Goal: Task Accomplishment & Management: Manage account settings

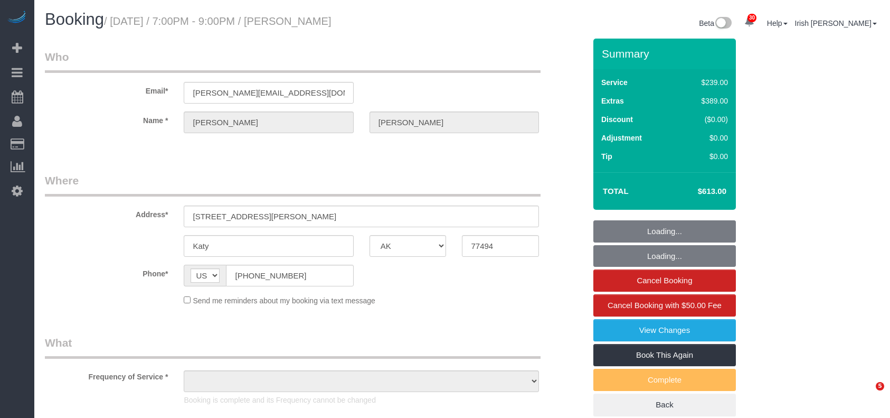
select select "[GEOGRAPHIC_DATA]"
select select "object:8013"
select select "string:fspay-83b974e6-3ced-4f37-b405-ab4e582c1497"
select select "3"
select select "object:8102"
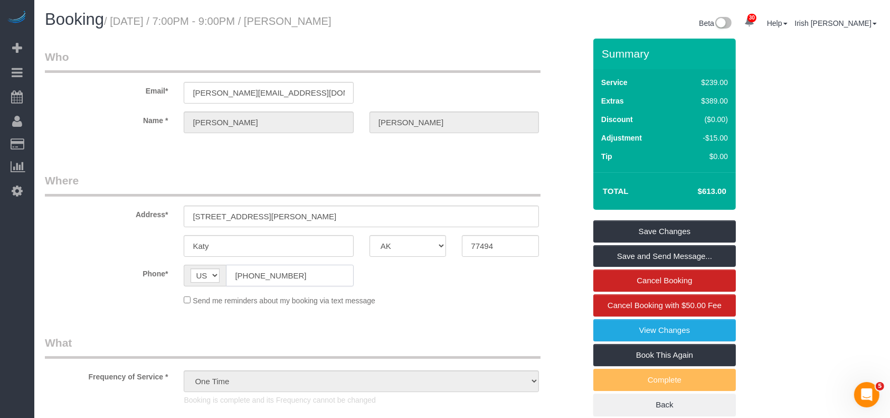
drag, startPoint x: 210, startPoint y: 275, endPoint x: 190, endPoint y: 270, distance: 20.1
click at [190, 271] on div "AF AL DZ AD AO AI AQ AG AR AM AW AU AT AZ BS BH BD BB BY BE BZ BJ BM BT BO BA B…" at bounding box center [268, 276] width 169 height 22
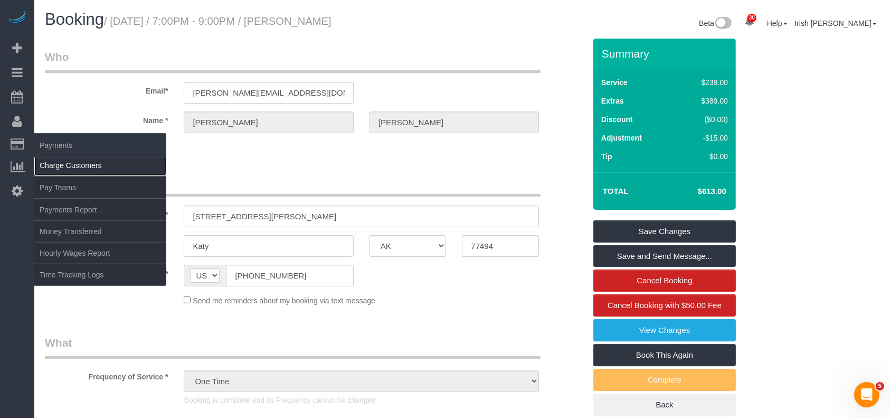
click at [53, 162] on link "Charge Customers" at bounding box center [100, 165] width 132 height 21
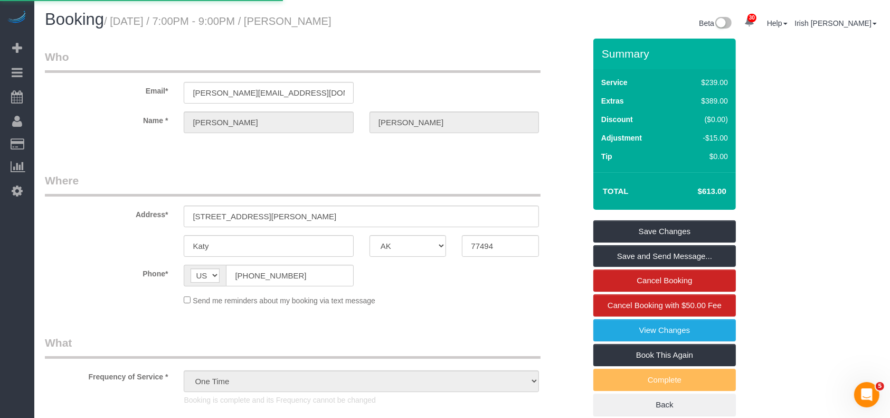
select select
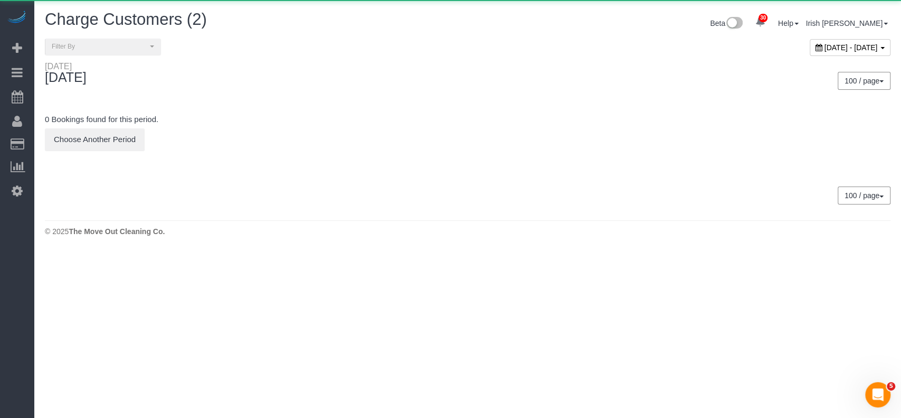
click at [825, 46] on span "[DATE] - [DATE]" at bounding box center [851, 47] width 53 height 8
type input "**********"
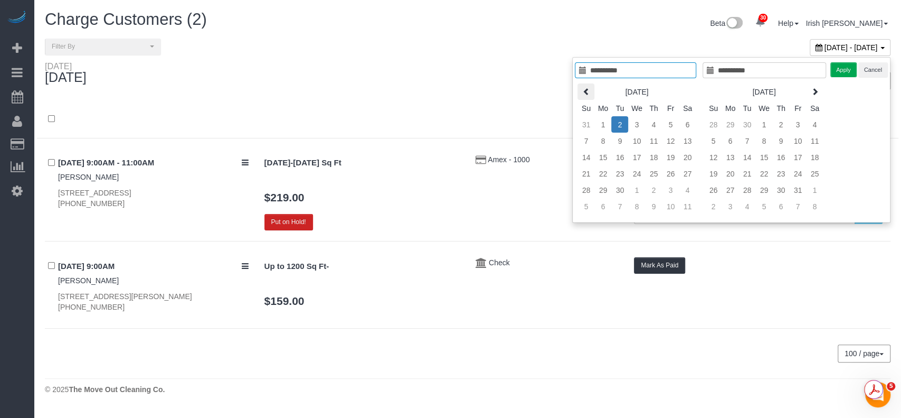
click at [582, 90] on th at bounding box center [586, 91] width 17 height 16
click at [582, 89] on th at bounding box center [586, 91] width 17 height 16
type input "**********"
click at [619, 125] on td "1" at bounding box center [619, 124] width 17 height 16
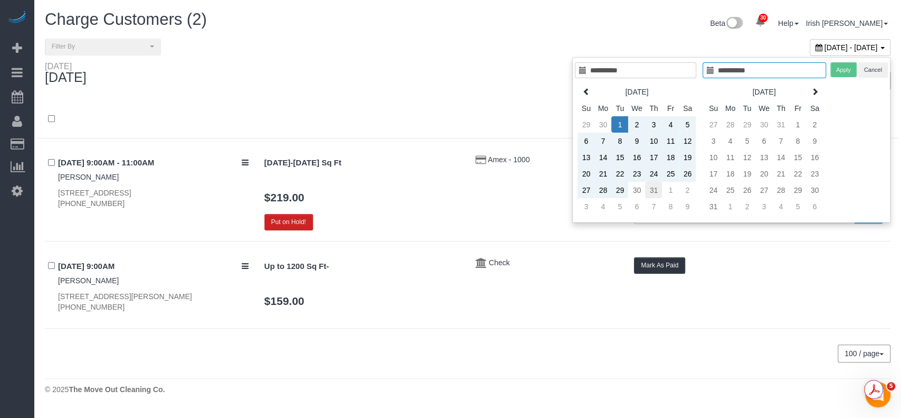
type input "**********"
click at [650, 185] on td "31" at bounding box center [653, 190] width 17 height 16
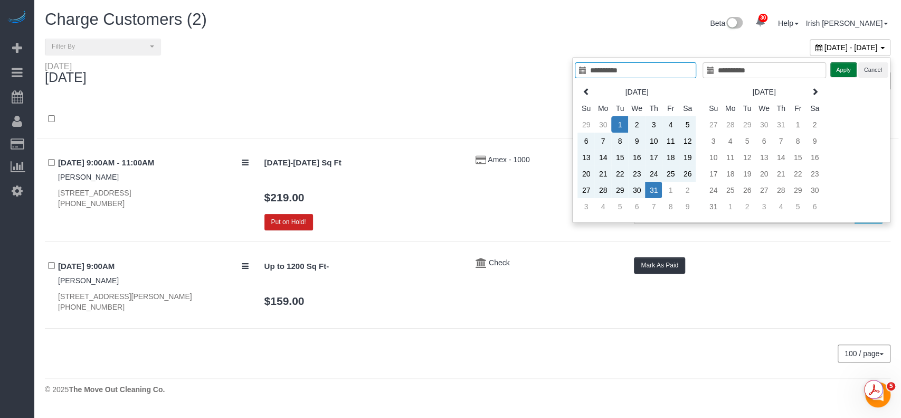
click at [841, 70] on button "Apply" at bounding box center [844, 69] width 26 height 15
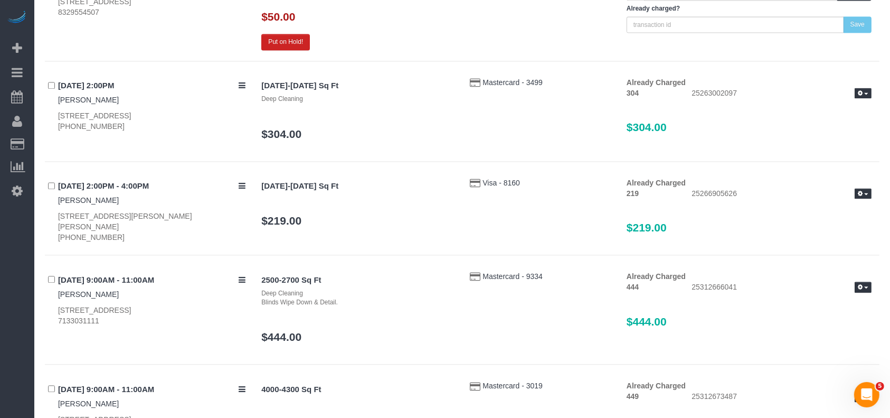
scroll to position [2182, 0]
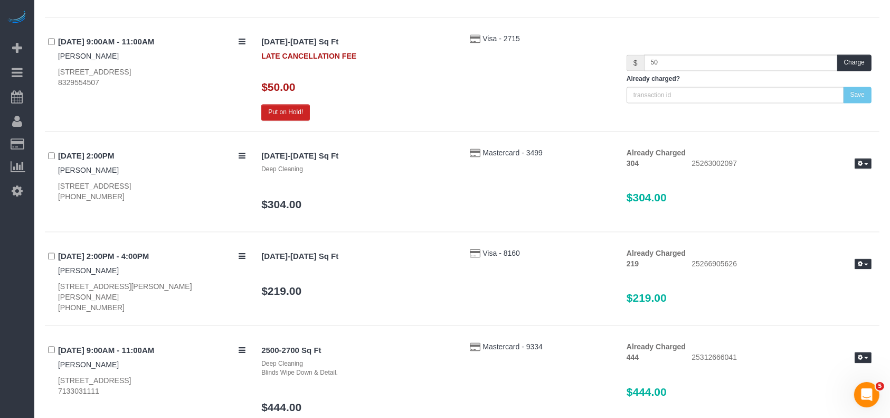
click at [70, 81] on div "[STREET_ADDRESS] 8329554507" at bounding box center [151, 77] width 187 height 21
copy div "8329554507"
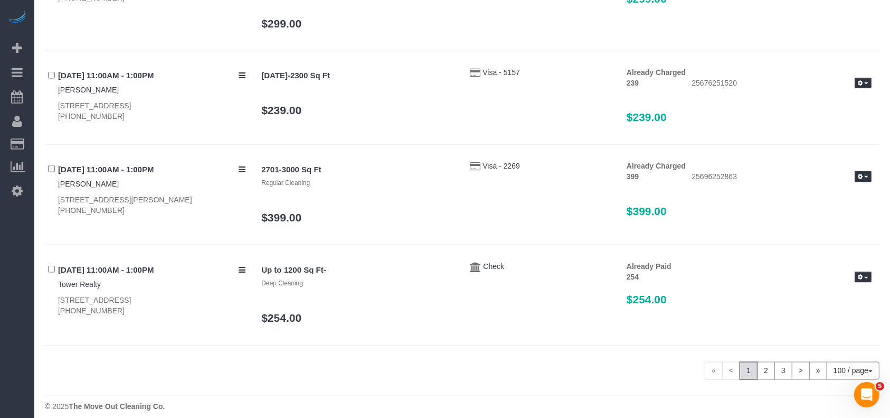
scroll to position [9675, 0]
click at [765, 363] on link "2" at bounding box center [766, 370] width 18 height 18
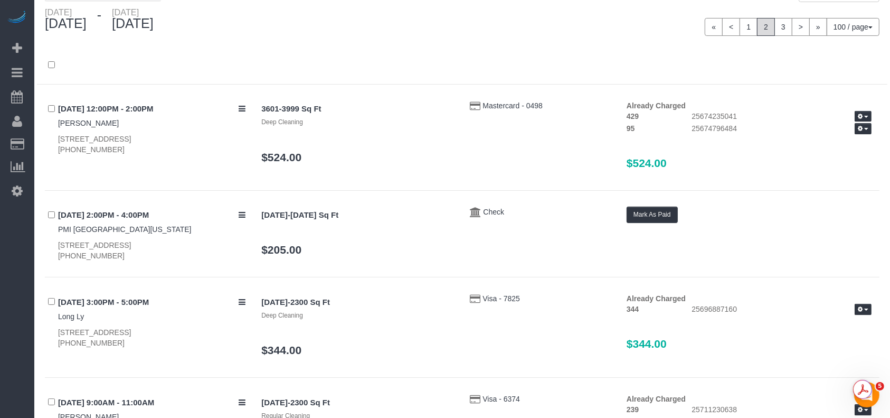
scroll to position [0, 0]
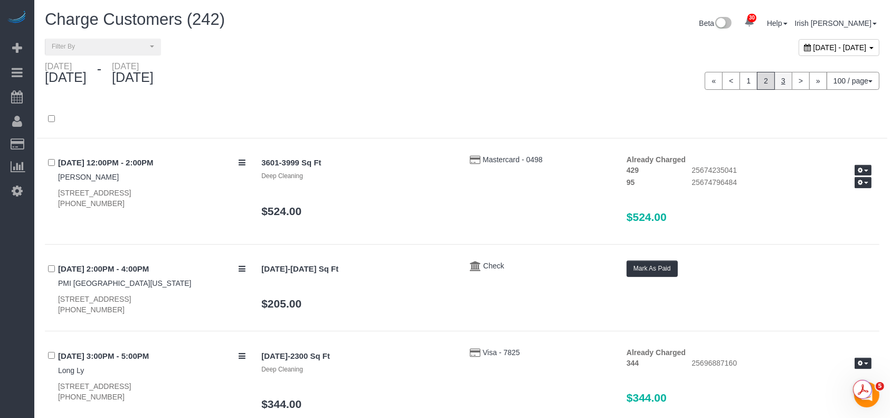
click at [783, 79] on link "3" at bounding box center [784, 81] width 18 height 18
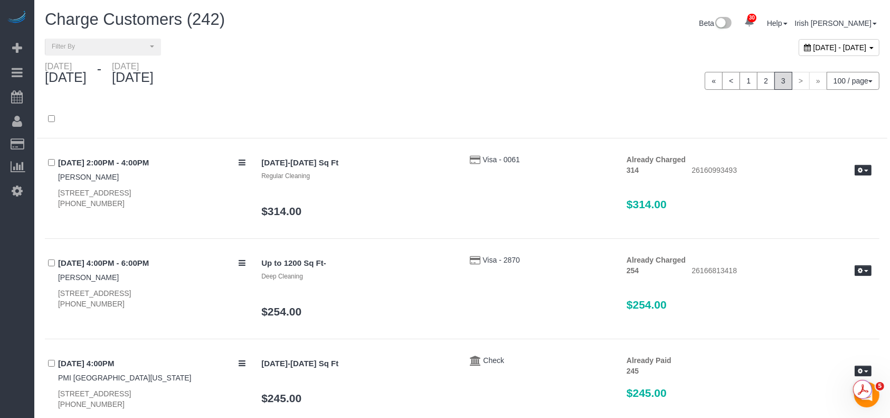
click at [814, 43] on span "[DATE] - [DATE]" at bounding box center [840, 47] width 53 height 8
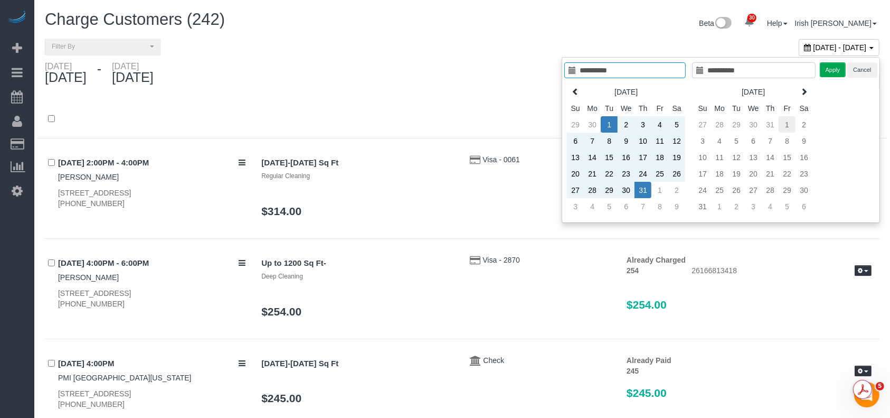
type input "**********"
click at [784, 120] on td "1" at bounding box center [787, 124] width 17 height 16
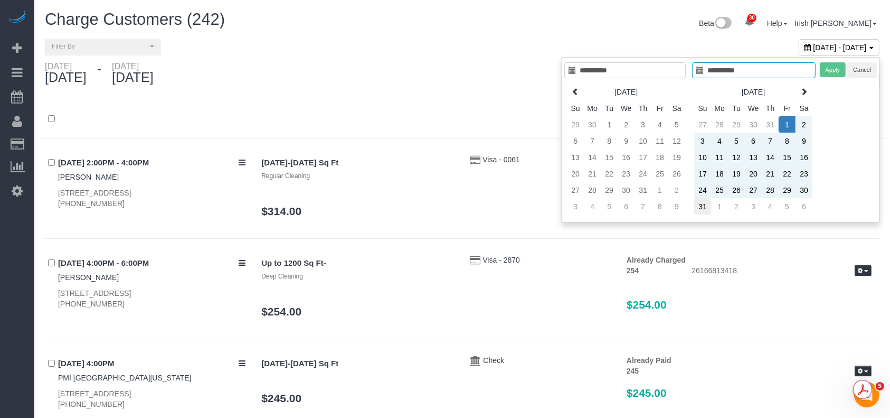
type input "**********"
click at [706, 205] on td "31" at bounding box center [702, 206] width 17 height 16
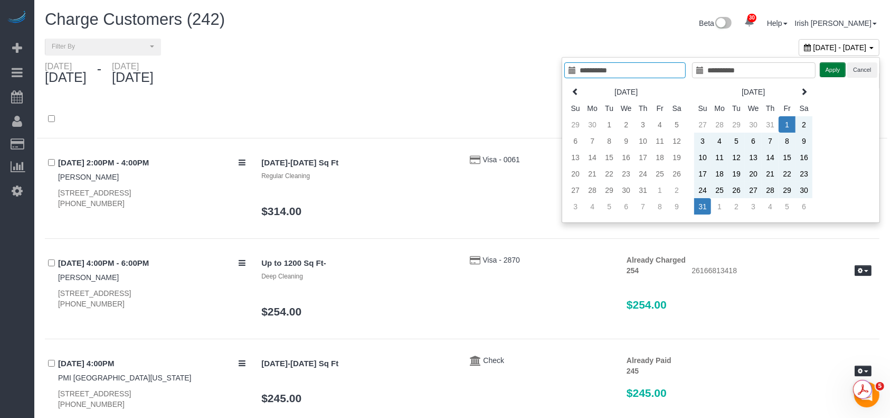
click at [825, 68] on button "Apply" at bounding box center [833, 69] width 26 height 15
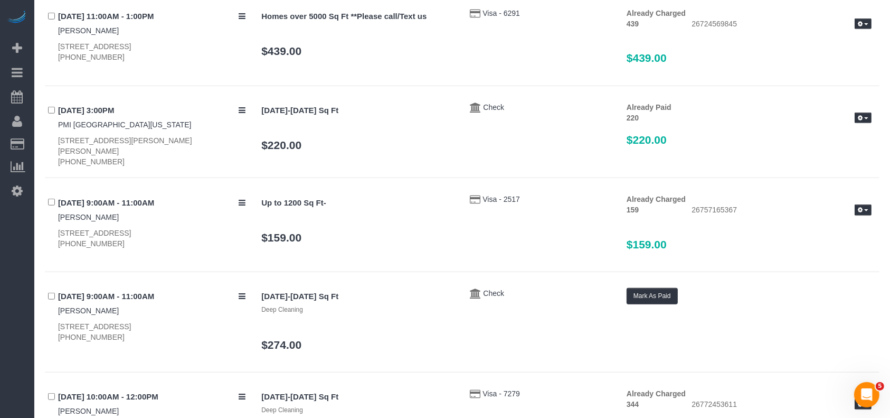
scroll to position [8940, 0]
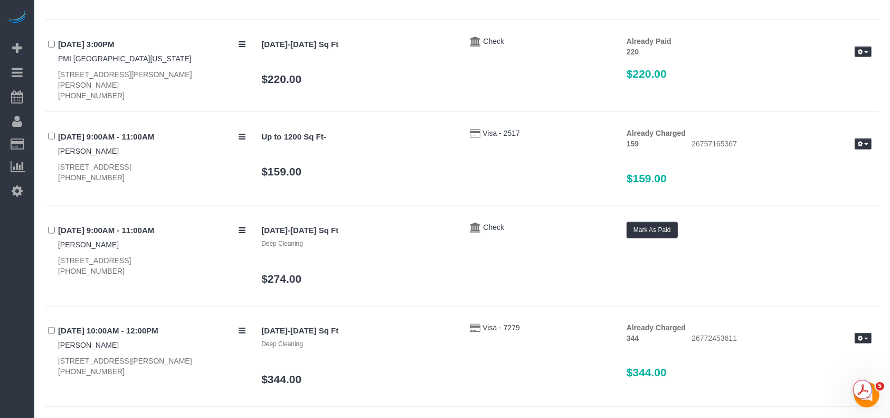
drag, startPoint x: 55, startPoint y: 243, endPoint x: 139, endPoint y: 242, distance: 84.0
click at [139, 242] on div "[DATE] 9:00AM - 11:00AM [PERSON_NAME] [STREET_ADDRESS] [PHONE_NUMBER]" at bounding box center [149, 249] width 209 height 55
copy div "[STREET_ADDRESS],"
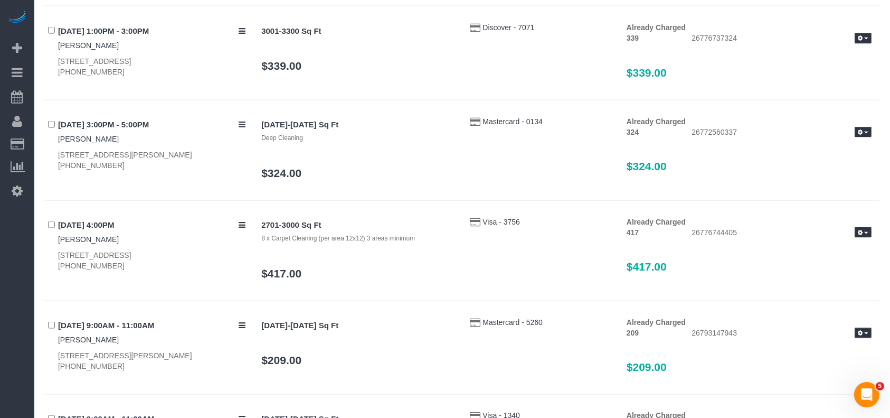
scroll to position [9794, 0]
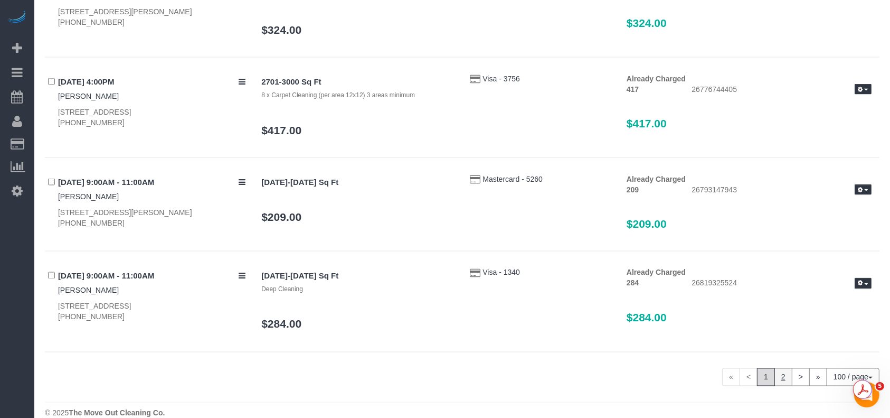
click at [784, 368] on link "2" at bounding box center [784, 377] width 18 height 18
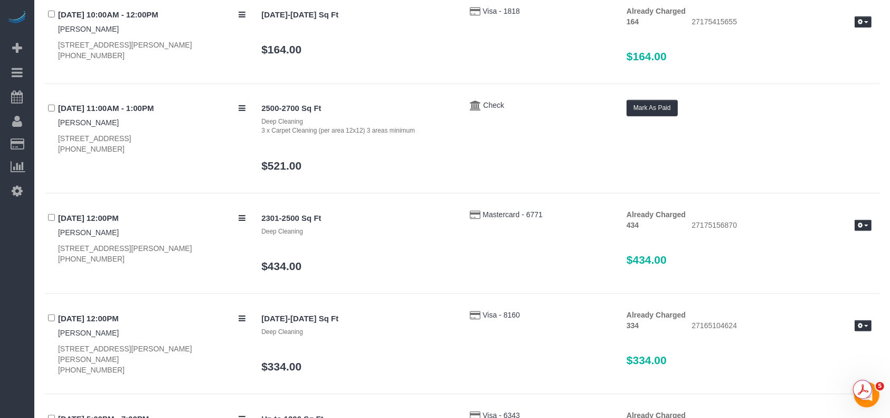
scroll to position [4306, 0]
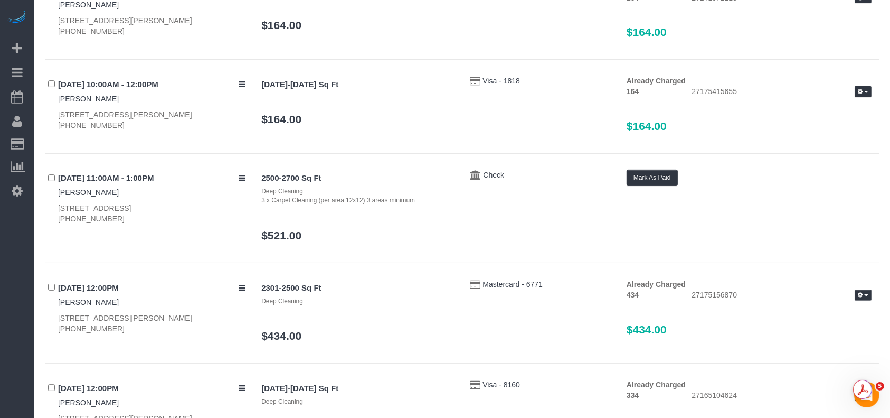
drag, startPoint x: 116, startPoint y: 215, endPoint x: 43, endPoint y: 217, distance: 72.4
copy div "[PHONE_NUMBER]"
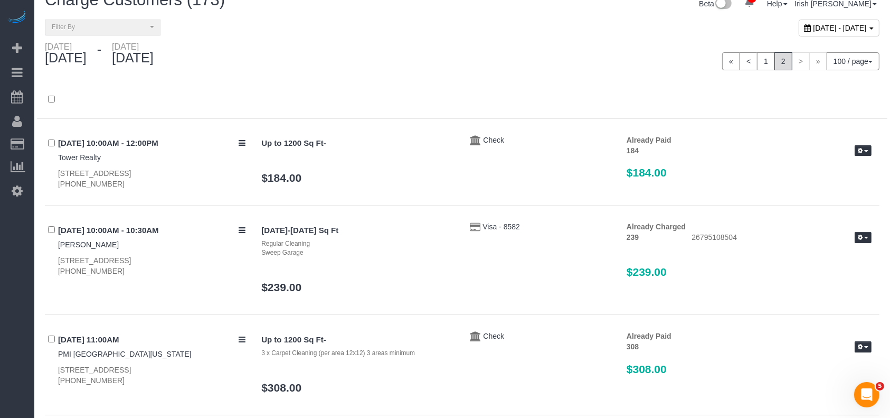
scroll to position [0, 0]
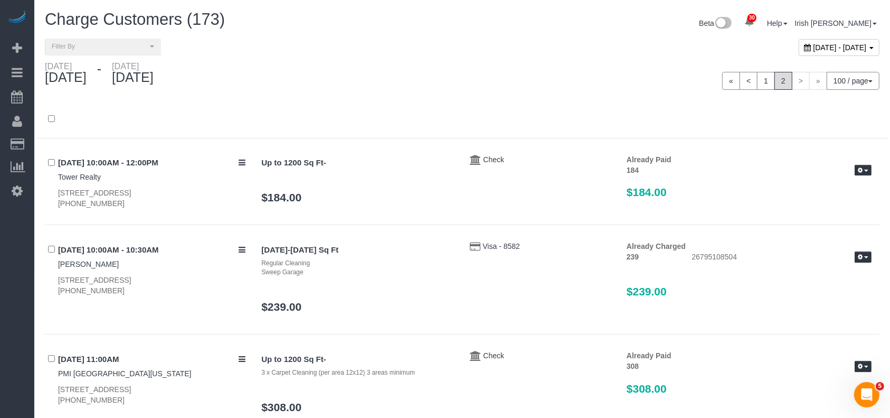
click at [814, 51] on span "[DATE] - [DATE]" at bounding box center [840, 47] width 53 height 8
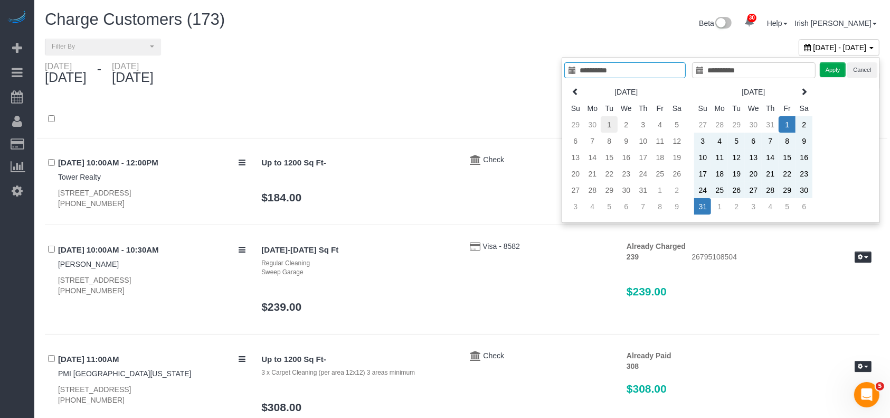
type input "**********"
click at [612, 122] on td "1" at bounding box center [609, 124] width 17 height 16
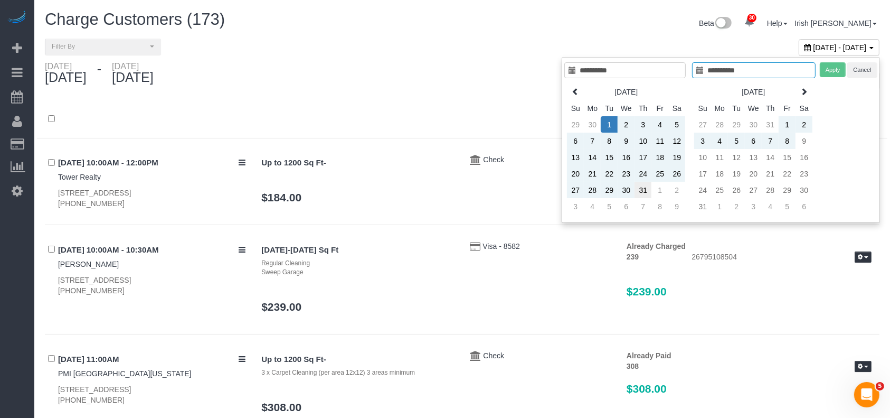
type input "**********"
click at [642, 188] on td "31" at bounding box center [643, 190] width 17 height 16
type input "**********"
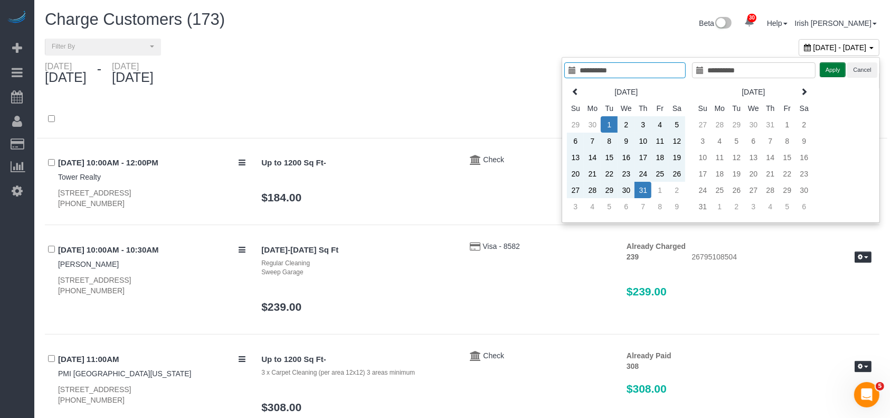
click at [834, 65] on button "Apply" at bounding box center [833, 69] width 26 height 15
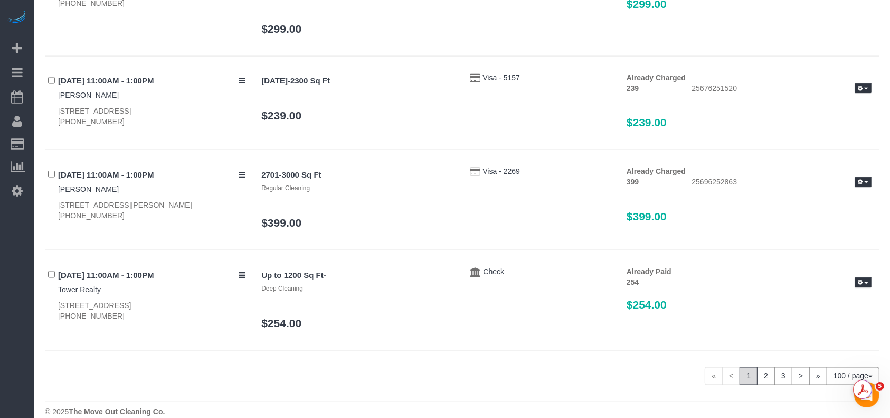
scroll to position [9675, 0]
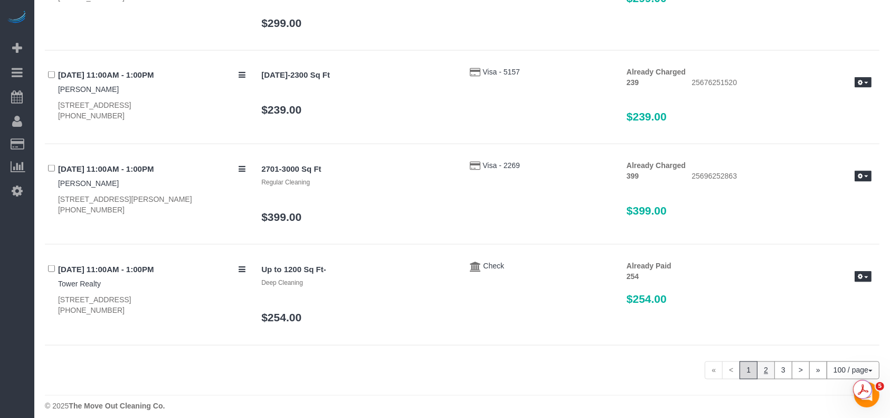
click at [762, 361] on link "2" at bounding box center [766, 370] width 18 height 18
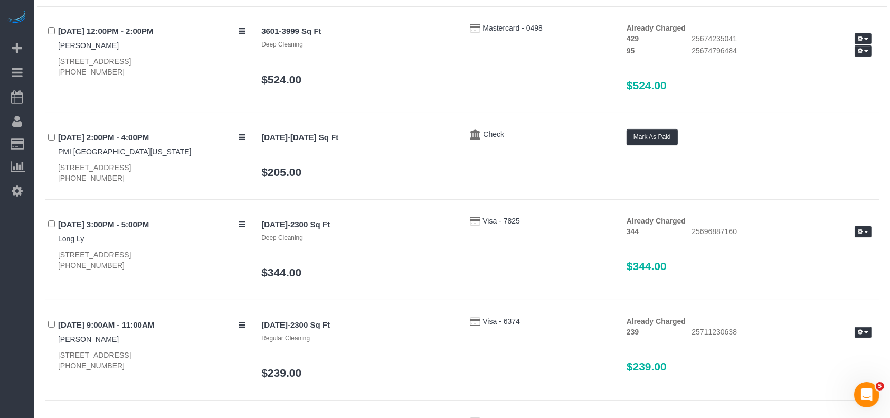
scroll to position [46, 0]
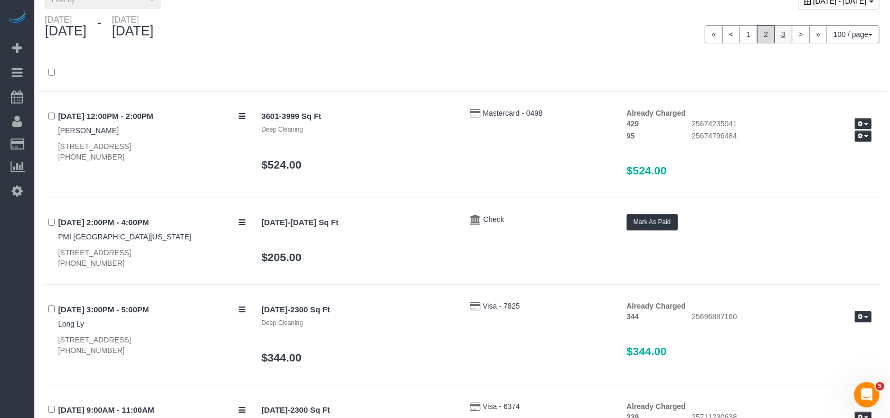
click at [784, 34] on link "3" at bounding box center [784, 34] width 18 height 18
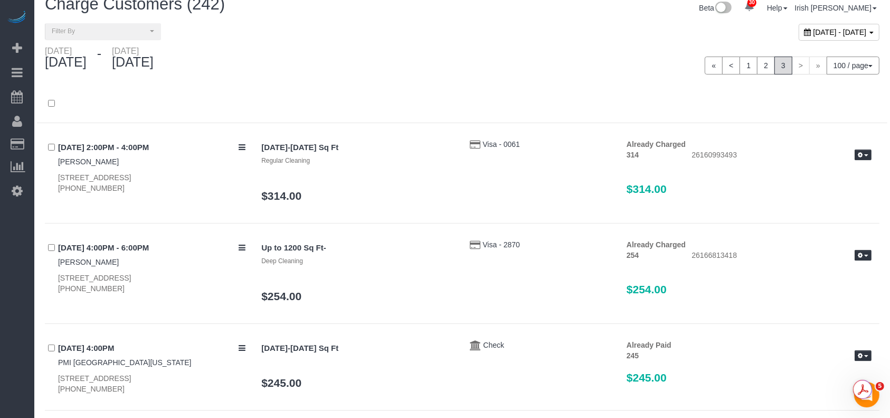
scroll to position [0, 0]
